Goal: Information Seeking & Learning: Learn about a topic

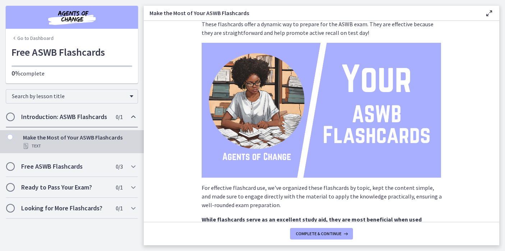
scroll to position [103, 0]
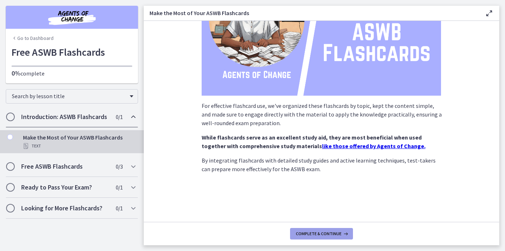
click at [327, 231] on span "Complete & continue" at bounding box center [319, 234] width 46 height 6
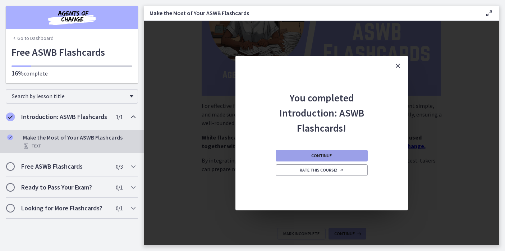
click at [317, 155] on span "Continue" at bounding box center [321, 156] width 20 height 6
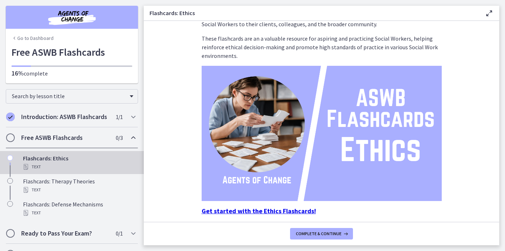
scroll to position [75, 0]
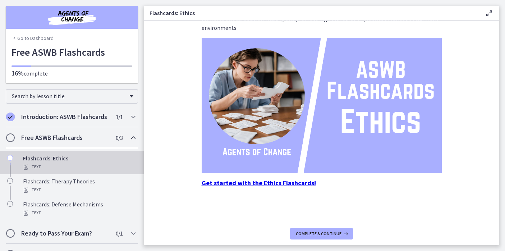
click at [289, 182] on strong "Get started with the Ethics Flashcards!" at bounding box center [259, 183] width 114 height 8
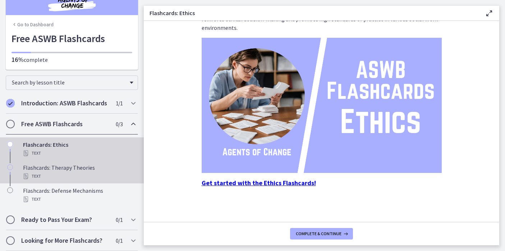
scroll to position [22, 0]
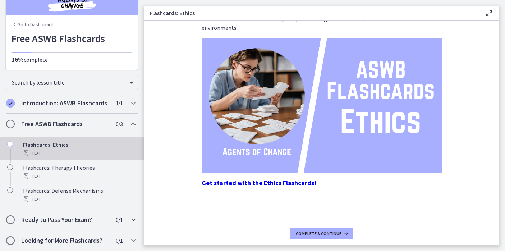
click at [129, 220] on icon "Chapters" at bounding box center [133, 219] width 9 height 9
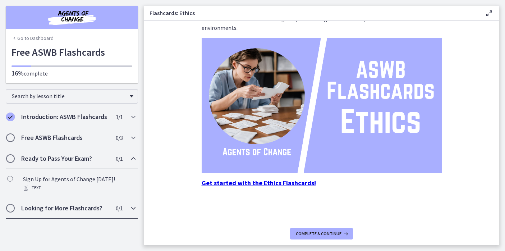
click at [132, 209] on icon "Chapters" at bounding box center [133, 208] width 9 height 9
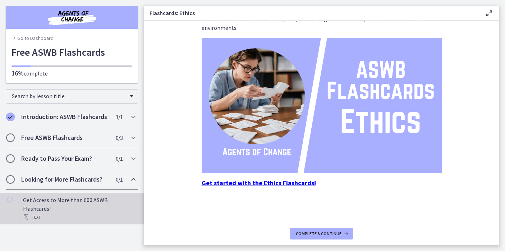
click at [107, 201] on div "Get Access to More than 600 ASWB Flashcards! Text" at bounding box center [79, 209] width 112 height 26
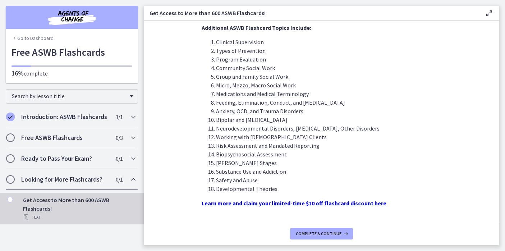
scroll to position [203, 0]
